Goal: Obtain resource: Download file/media

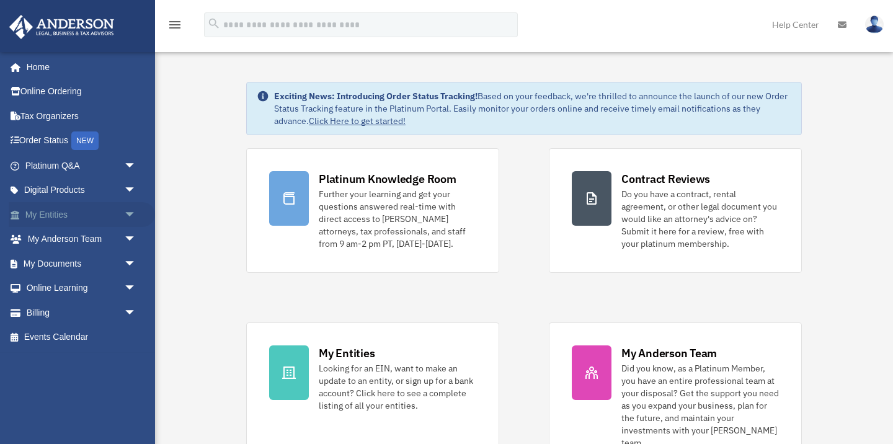
click at [130, 214] on span "arrow_drop_down" at bounding box center [136, 214] width 25 height 25
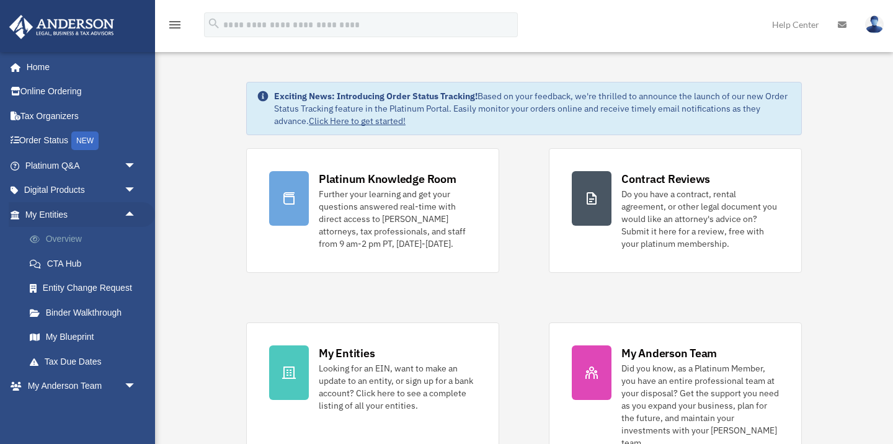
click at [81, 234] on link "Overview" at bounding box center [86, 239] width 138 height 25
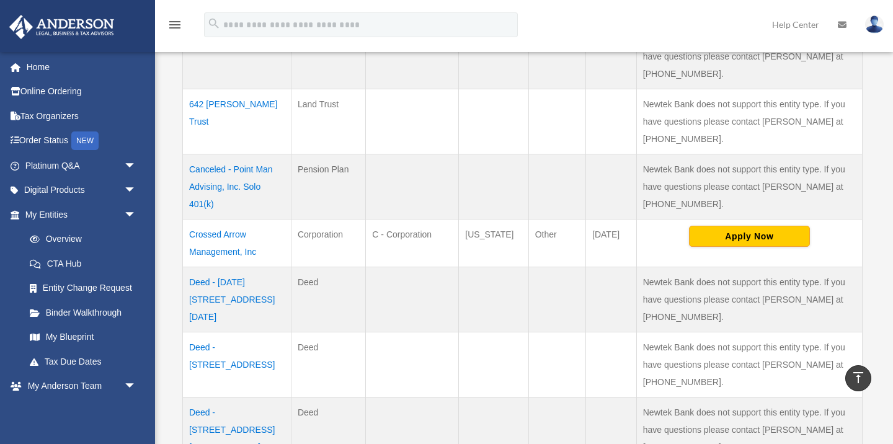
scroll to position [488, 0]
click at [216, 247] on td "Crossed Arrow Management, Inc" at bounding box center [237, 242] width 108 height 48
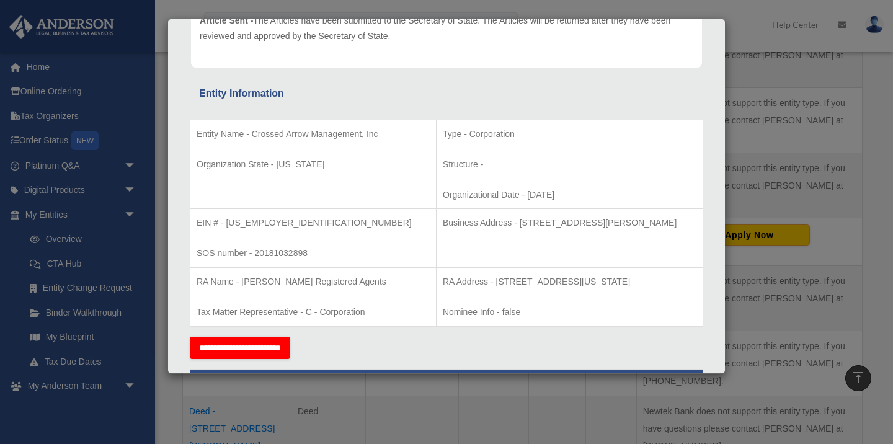
scroll to position [169, 0]
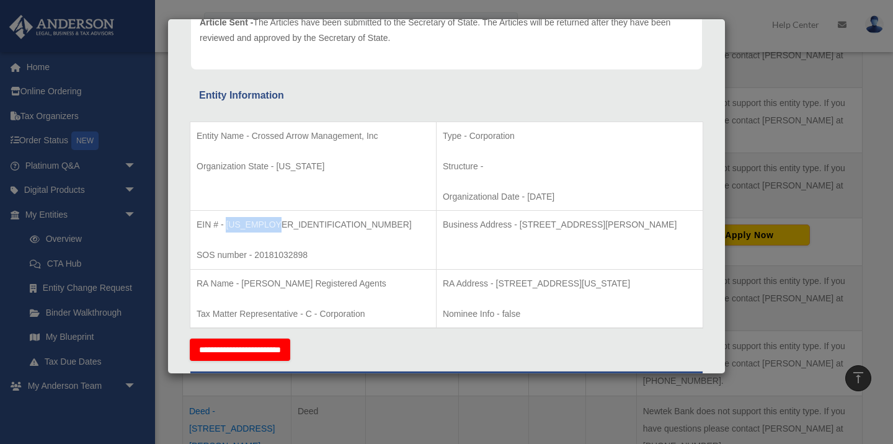
drag, startPoint x: 227, startPoint y: 223, endPoint x: 272, endPoint y: 221, distance: 45.3
click at [272, 221] on p "EIN # - [US_EMPLOYER_IDENTIFICATION_NUMBER]" at bounding box center [312, 224] width 233 height 15
copy p "[US_EMPLOYER_IDENTIFICATION_NUMBER]"
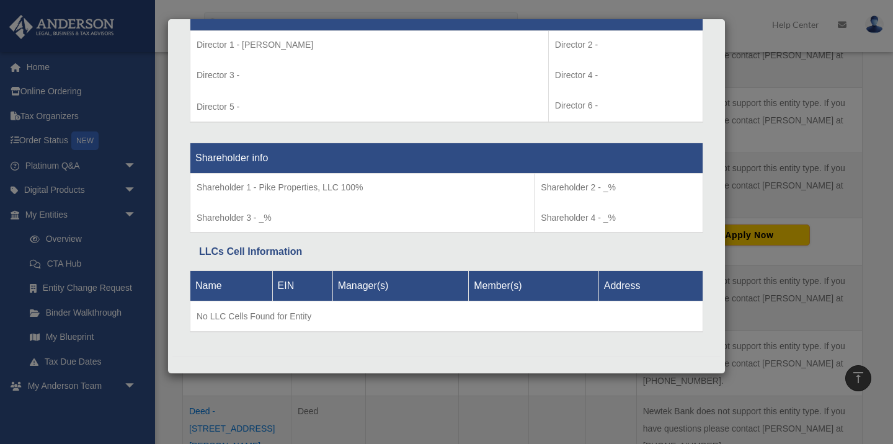
scroll to position [932, 0]
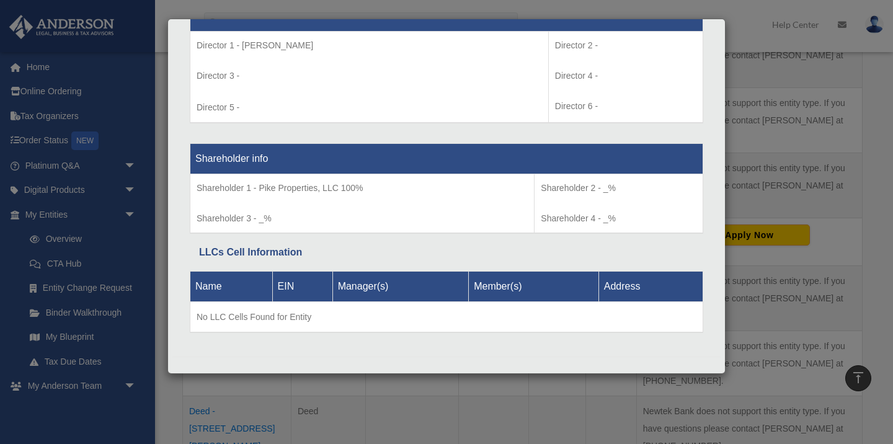
click at [788, 166] on div "Details × Articles Sent Organizational Date" at bounding box center [446, 222] width 893 height 444
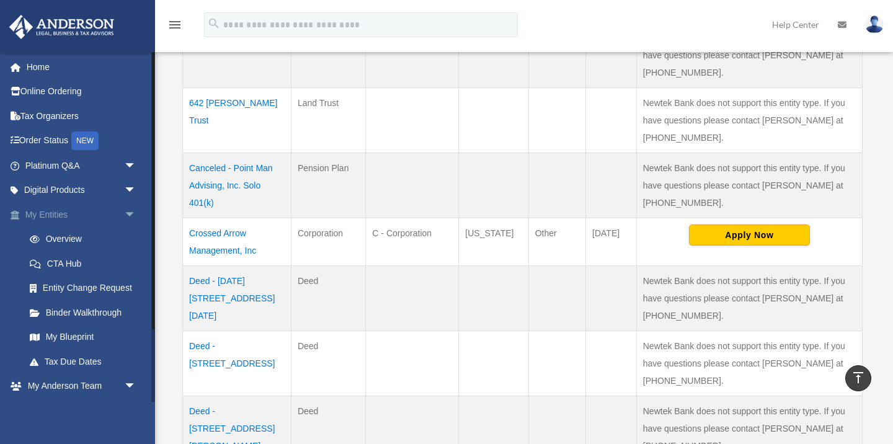
click at [128, 211] on span "arrow_drop_down" at bounding box center [136, 214] width 25 height 25
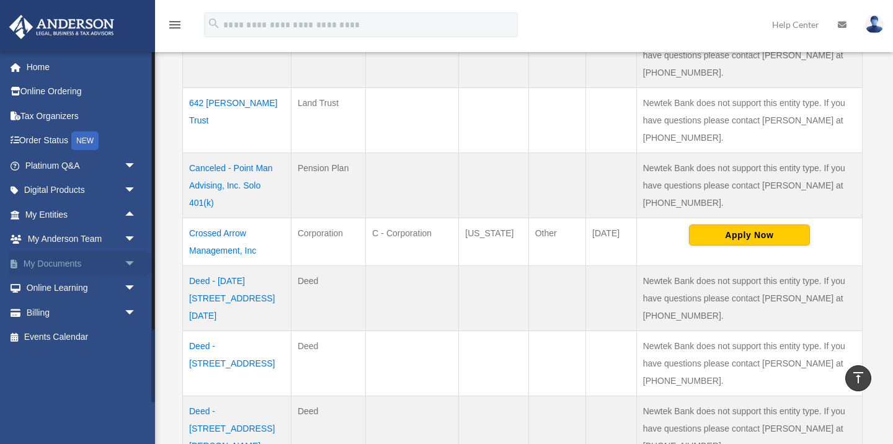
click at [130, 262] on span "arrow_drop_down" at bounding box center [136, 263] width 25 height 25
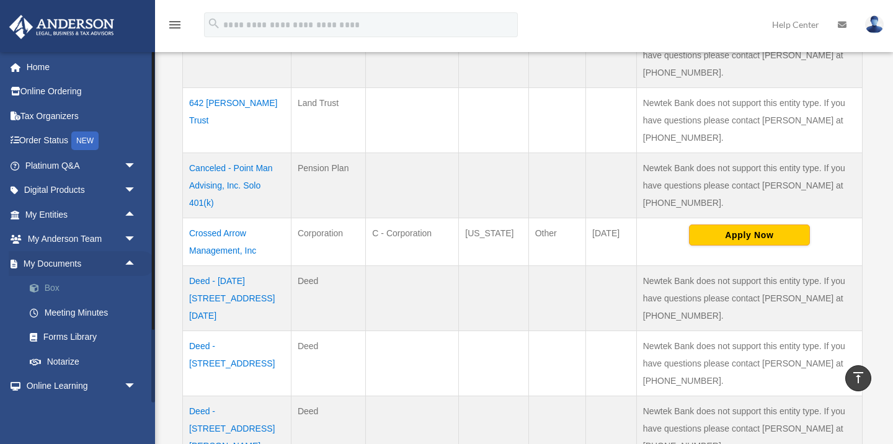
click at [47, 288] on link "Box" at bounding box center [86, 288] width 138 height 25
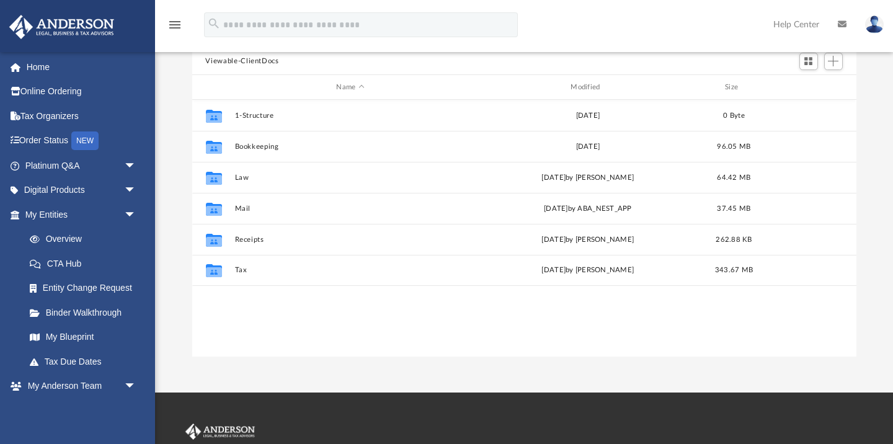
scroll to position [282, 664]
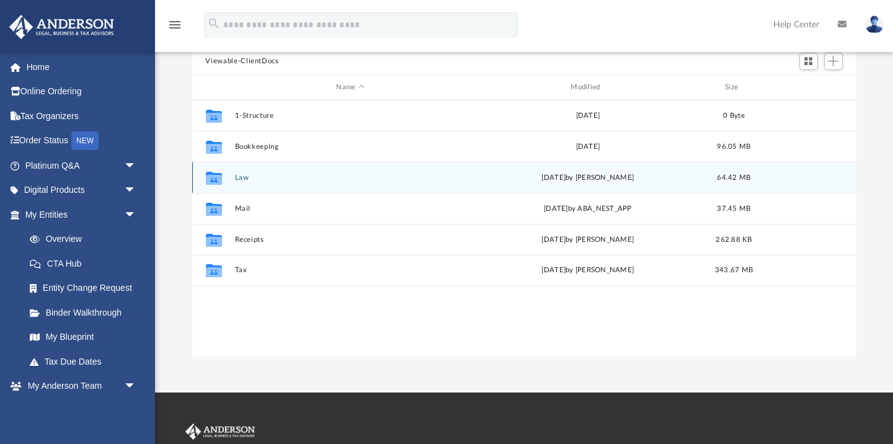
click at [245, 178] on button "Law" at bounding box center [350, 178] width 232 height 8
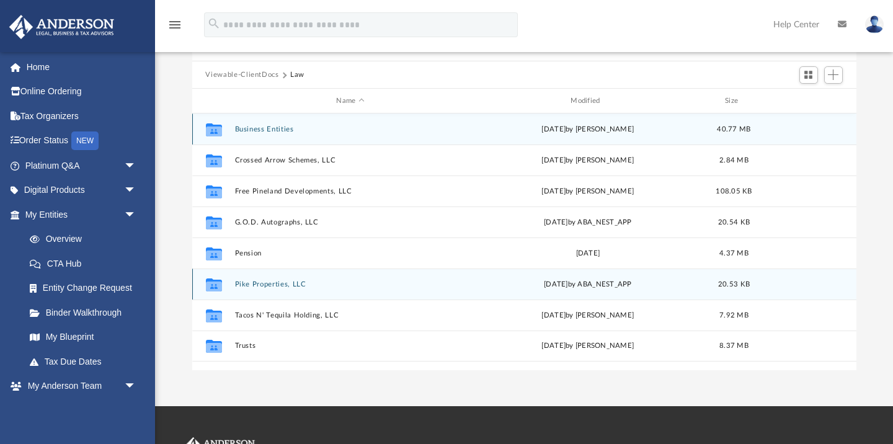
scroll to position [90, 0]
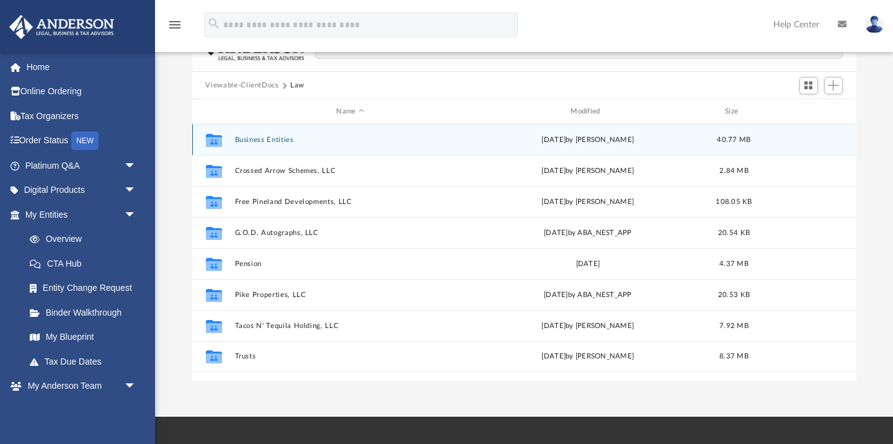
click at [269, 140] on button "Business Entities" at bounding box center [350, 140] width 232 height 8
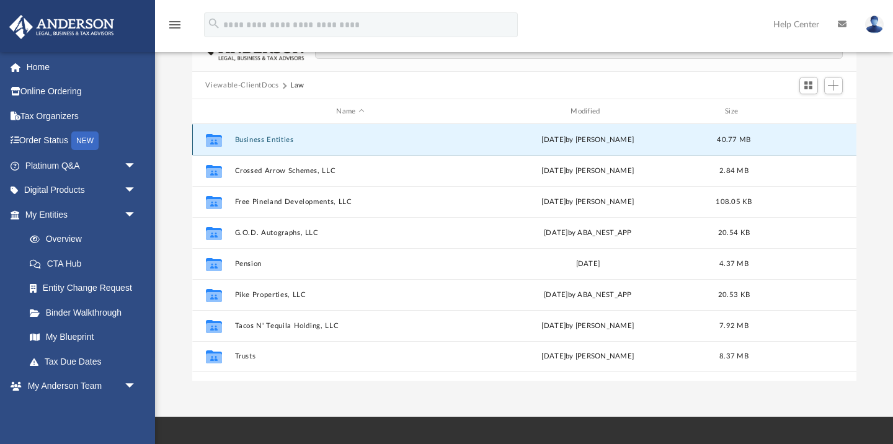
click at [269, 140] on button "Business Entities" at bounding box center [350, 140] width 232 height 8
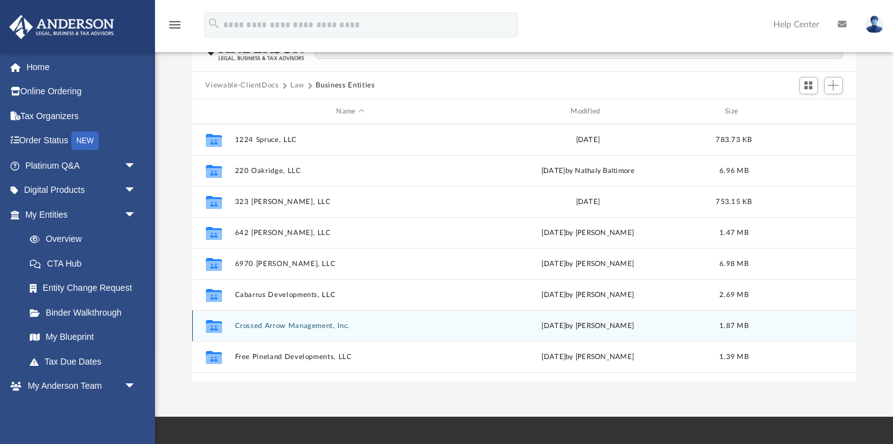
click at [294, 324] on button "Crossed Arrow Management, Inc." at bounding box center [350, 326] width 232 height 8
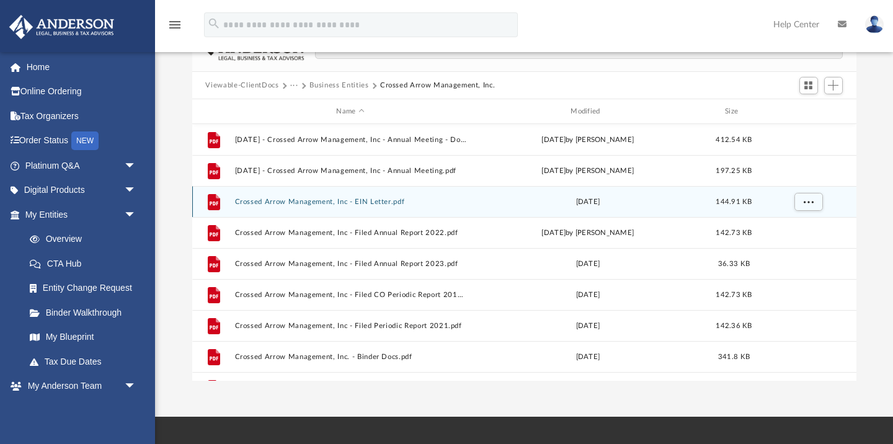
click at [355, 200] on button "Crossed Arrow Management, Inc - EIN Letter.pdf" at bounding box center [350, 202] width 232 height 8
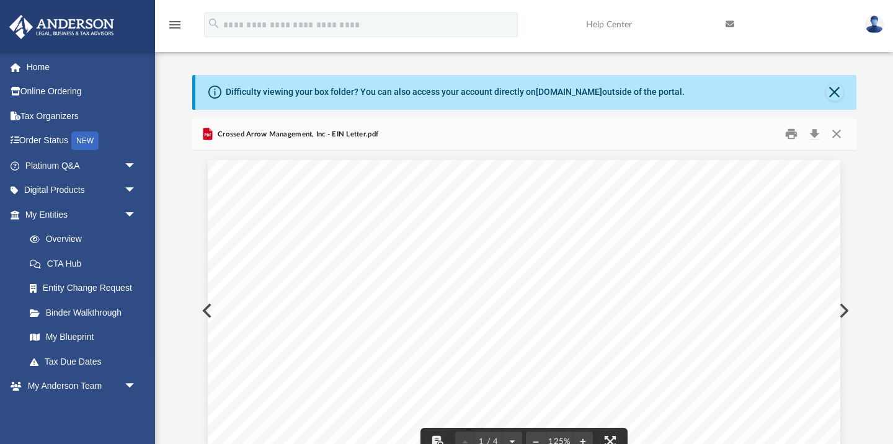
scroll to position [0, 0]
click at [817, 137] on button "Download" at bounding box center [814, 134] width 22 height 19
